Goal: Information Seeking & Learning: Check status

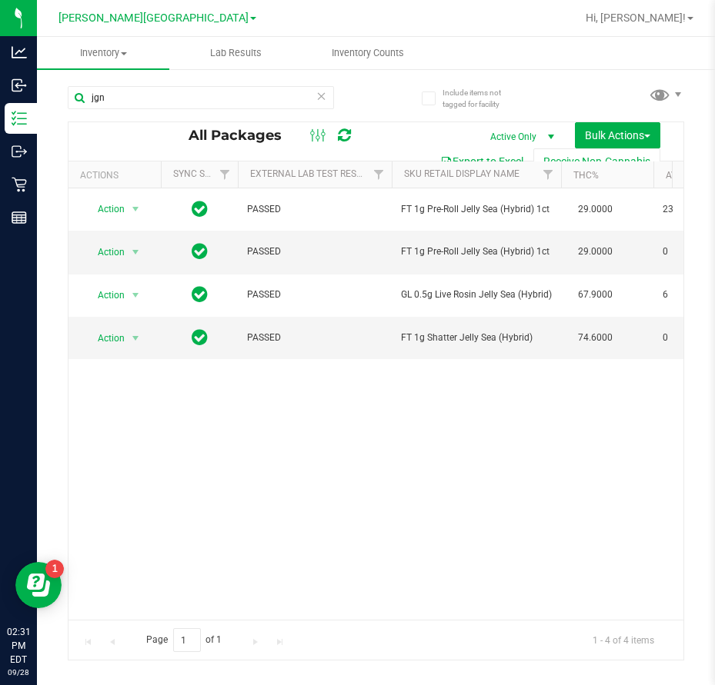
scroll to position [0, 319]
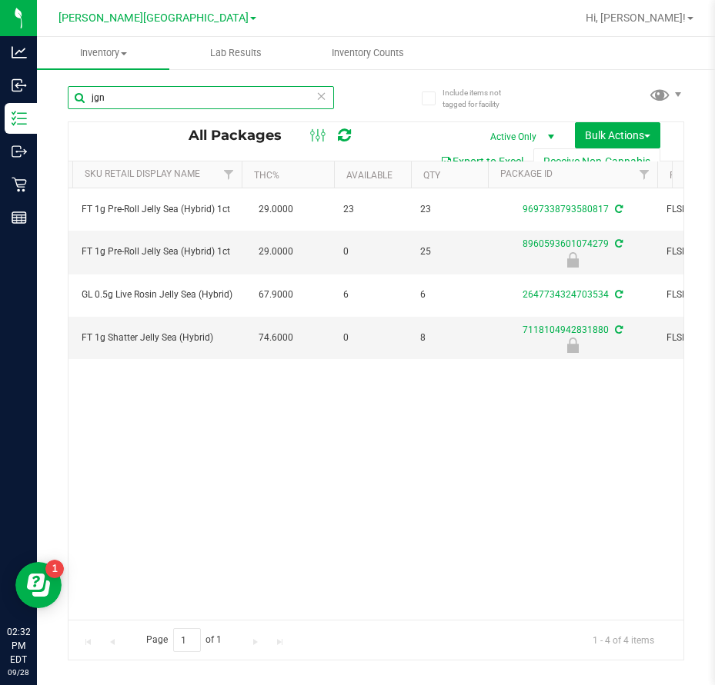
click at [164, 98] on input "jgn" at bounding box center [201, 97] width 266 height 23
type input "j"
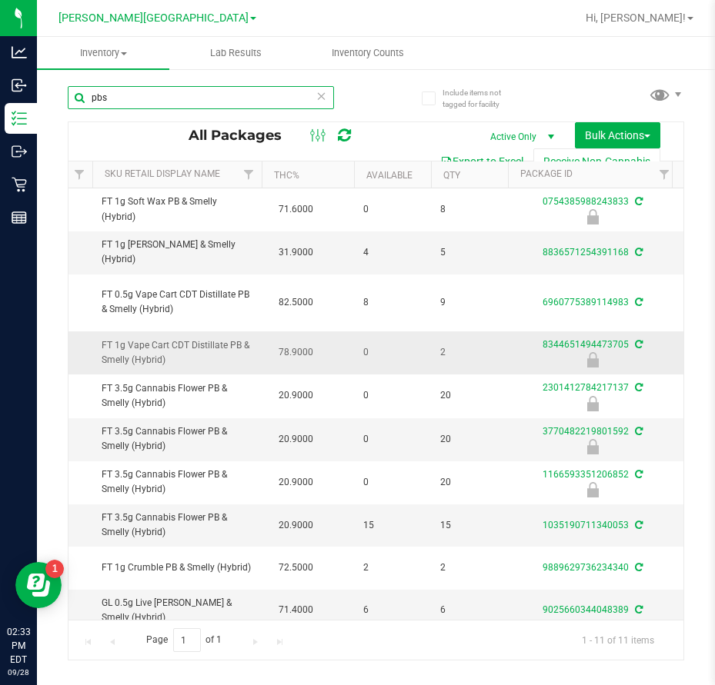
scroll to position [59, 299]
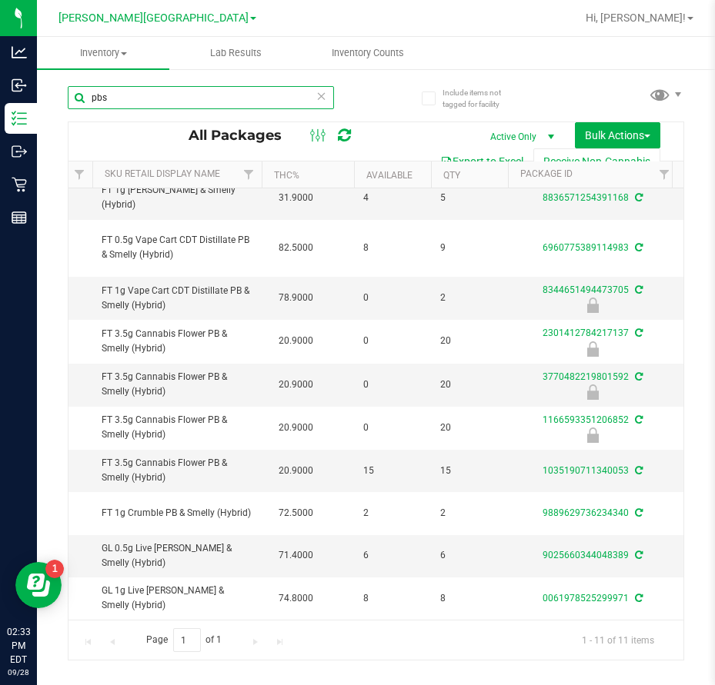
click at [258, 97] on input "pbs" at bounding box center [201, 97] width 266 height 23
type input "p"
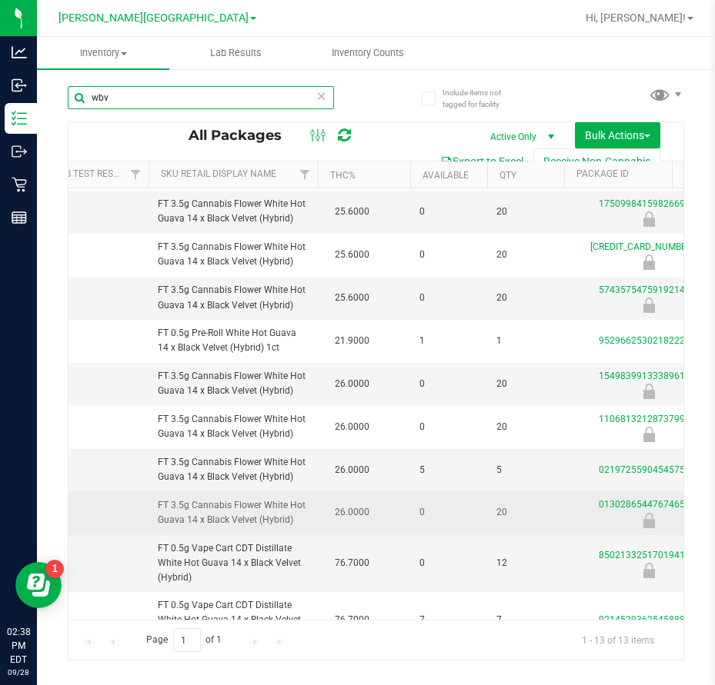
scroll to position [92, 243]
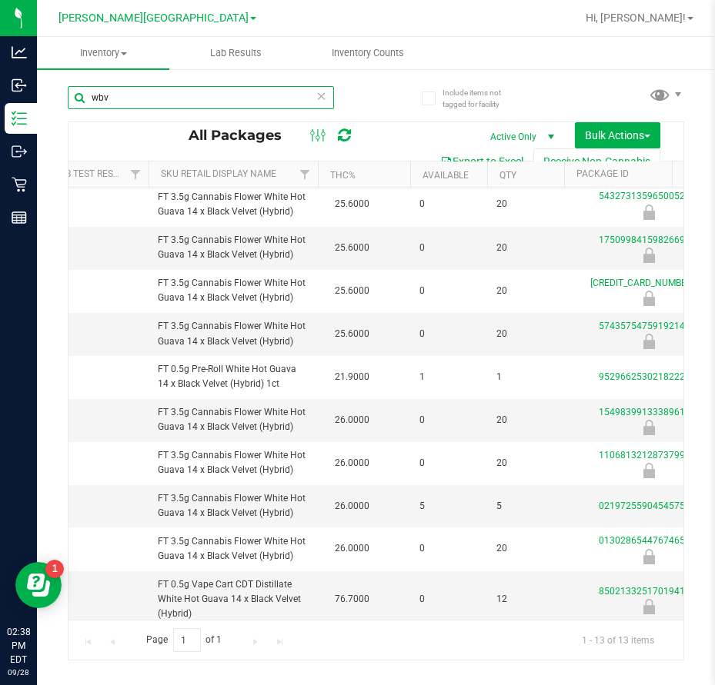
click at [284, 99] on input "wbv" at bounding box center [201, 97] width 266 height 23
type input "w"
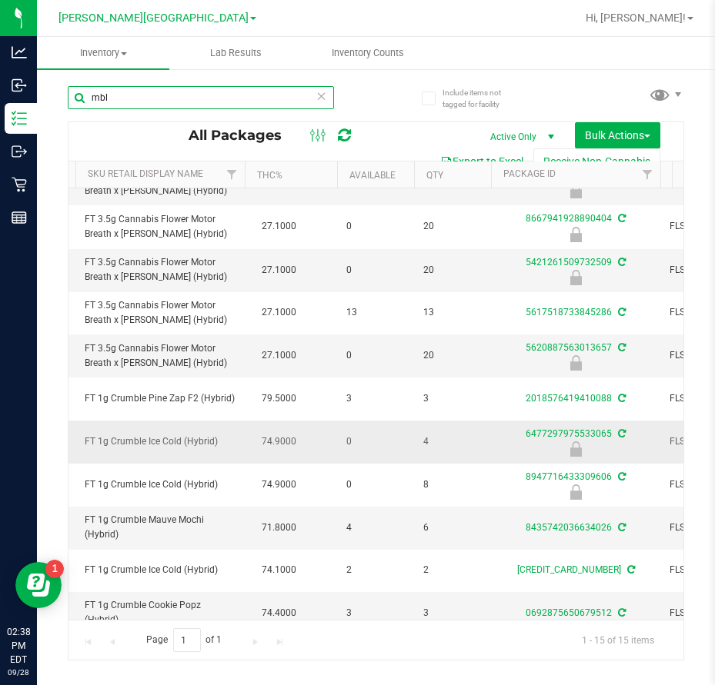
scroll to position [0, 316]
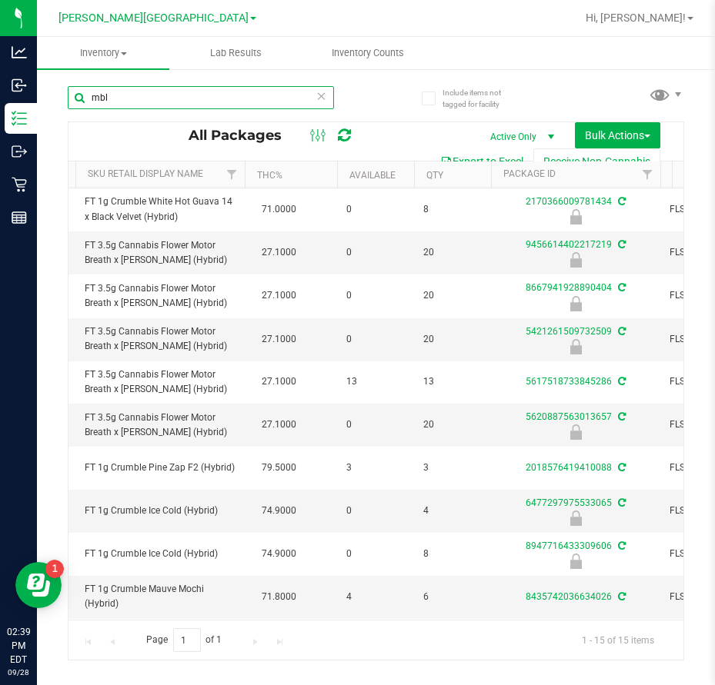
click at [125, 102] on input "mbl" at bounding box center [201, 97] width 266 height 23
type input "m"
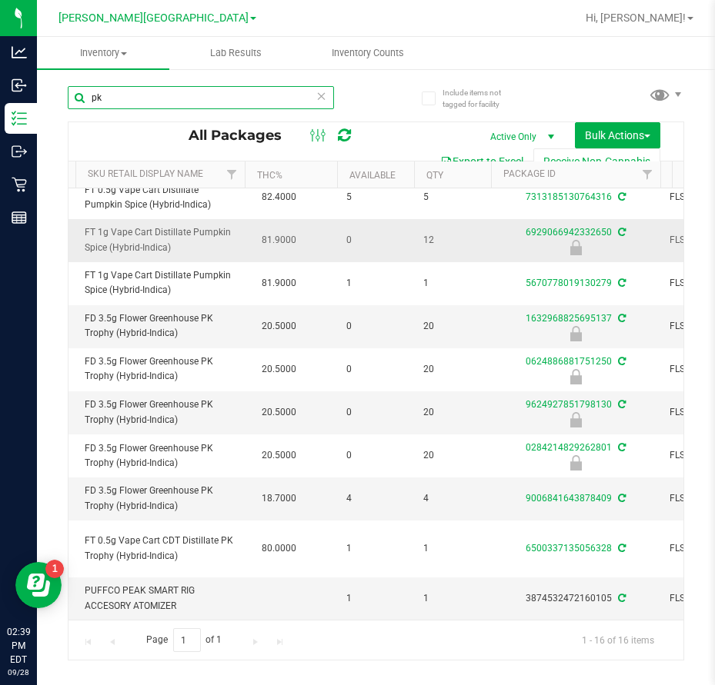
scroll to position [282, 316]
click at [192, 93] on input "pk" at bounding box center [201, 97] width 266 height 23
type input "p"
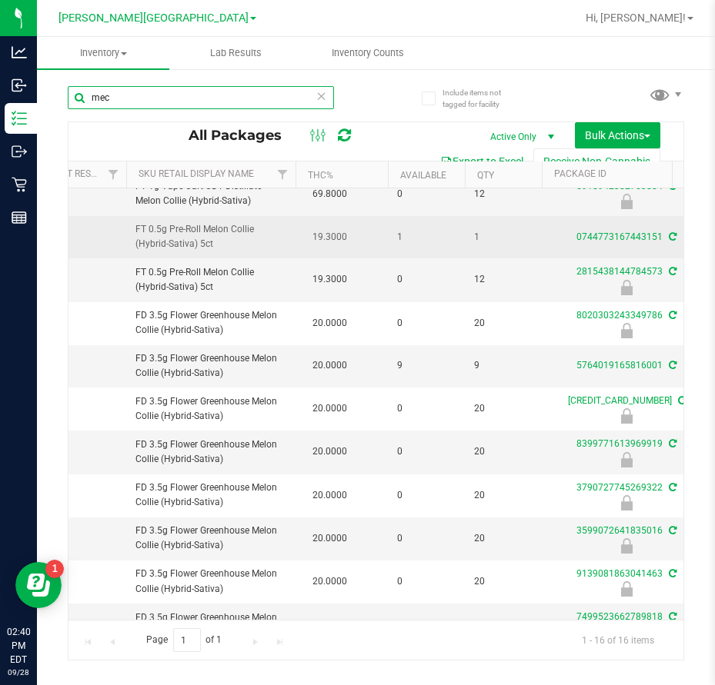
scroll to position [154, 265]
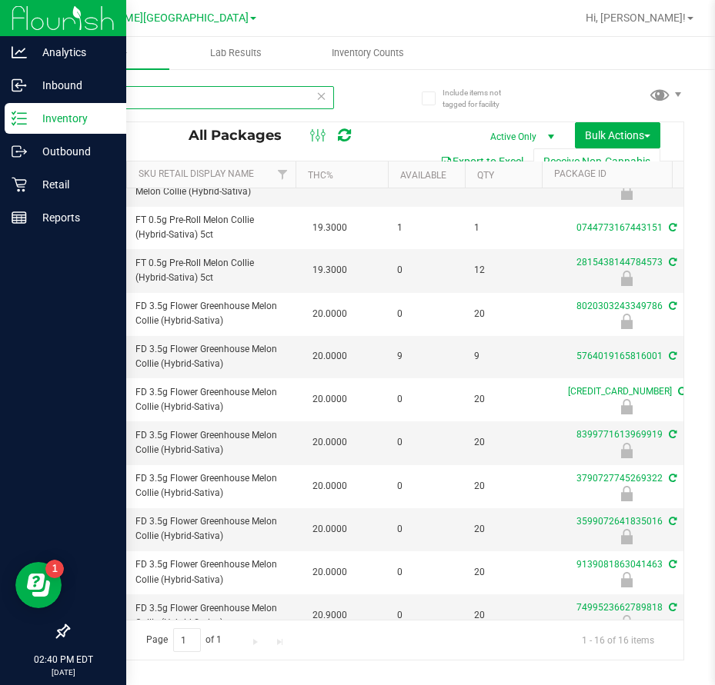
type input "mec"
